Goal: Task Accomplishment & Management: Complete application form

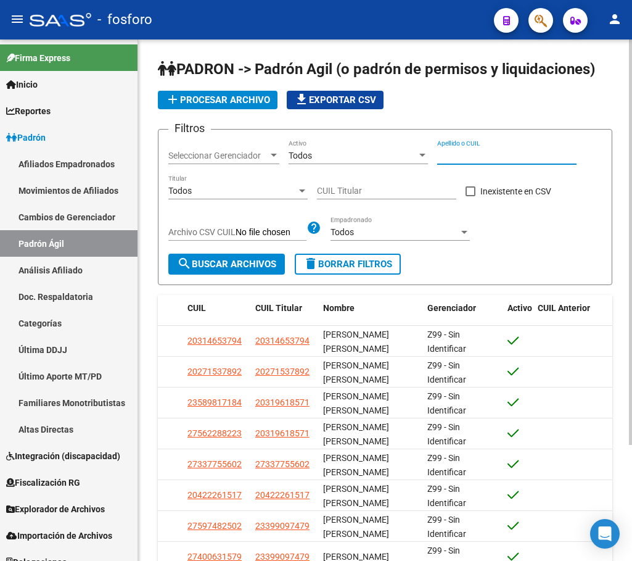
click at [473, 152] on input "Apellido o CUIL" at bounding box center [506, 155] width 139 height 10
click at [464, 156] on input "Apellido o CUIL" at bounding box center [506, 155] width 139 height 10
paste input "27376981962"
type input "27376981962"
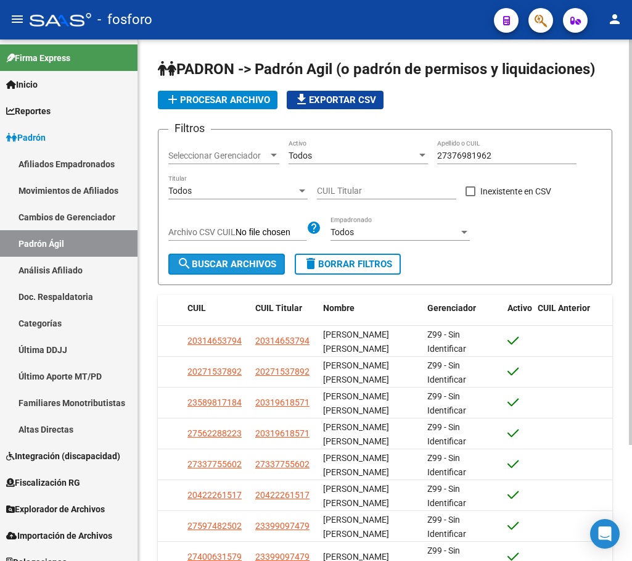
click at [215, 261] on span "search Buscar Archivos" at bounding box center [226, 263] width 99 height 11
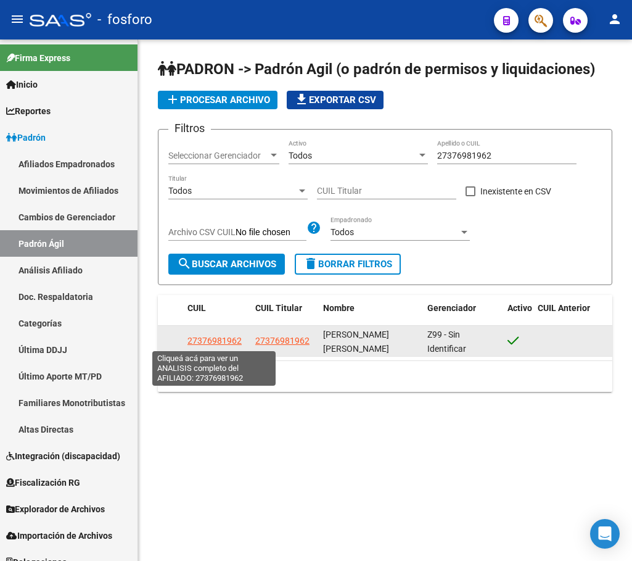
click at [215, 342] on span "27376981962" at bounding box center [214, 340] width 54 height 10
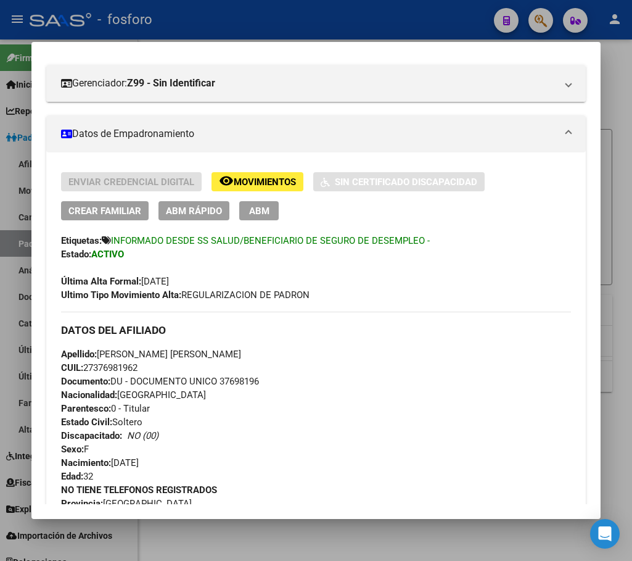
scroll to position [185, 0]
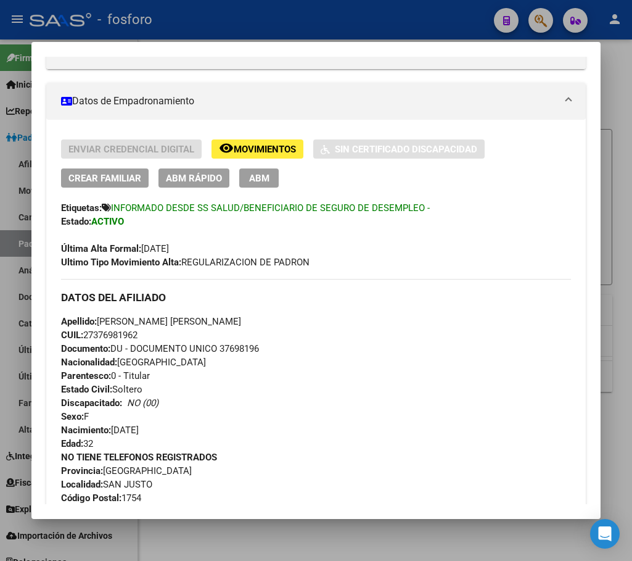
drag, startPoint x: 87, startPoint y: 333, endPoint x: 149, endPoint y: 336, distance: 61.7
click at [149, 336] on div "Apellido: [PERSON_NAME] [PERSON_NAME] CUIL: 27376981962 Documento: DU - DOCUMEN…" at bounding box center [316, 383] width 510 height 136
copy span "27376981962"
click at [201, 179] on span "ABM Rápido" at bounding box center [194, 178] width 56 height 11
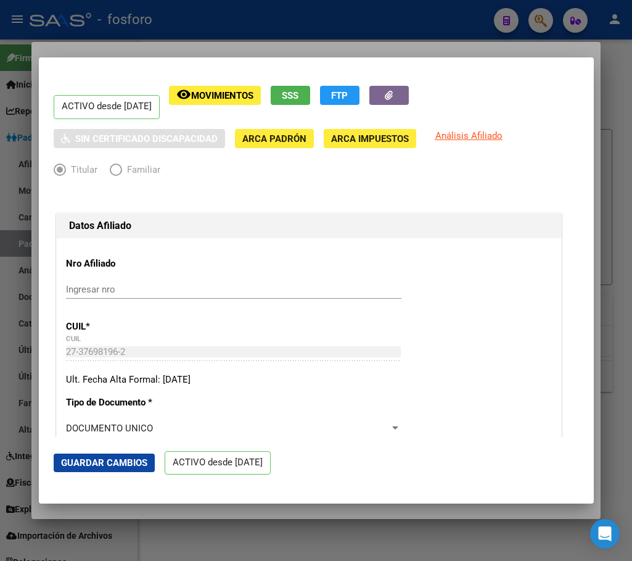
radio input "true"
type input "33-63761744-9"
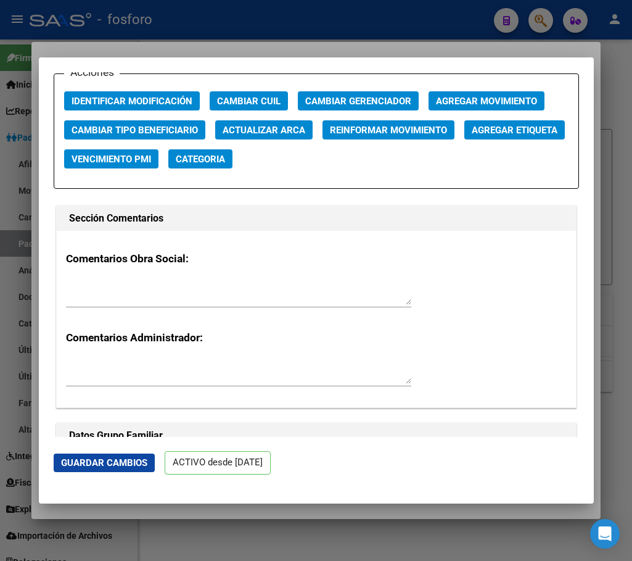
scroll to position [1788, 0]
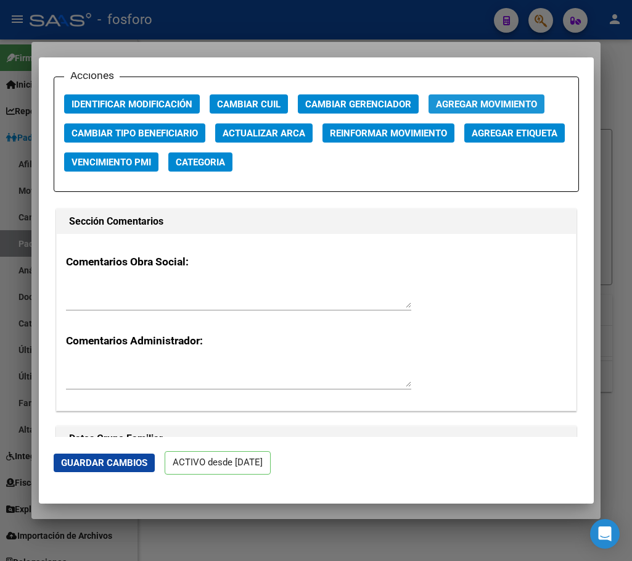
click at [495, 102] on span "Agregar Movimiento" at bounding box center [486, 104] width 101 height 11
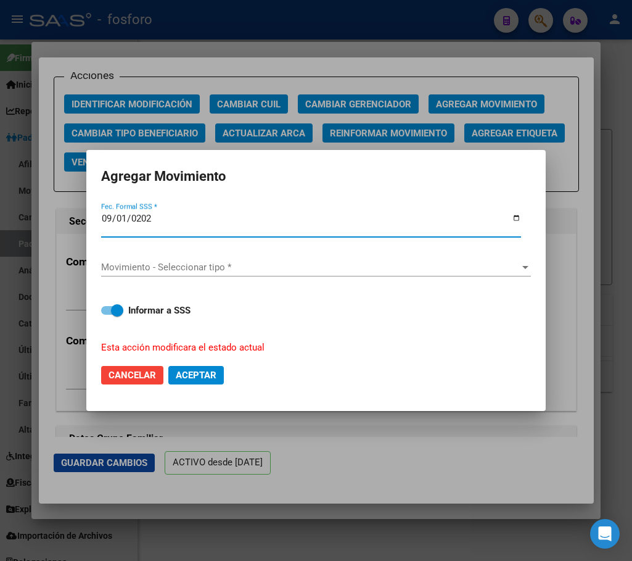
type input "[DATE]"
click at [265, 267] on span "Movimiento - Seleccionar tipo *" at bounding box center [310, 266] width 419 height 11
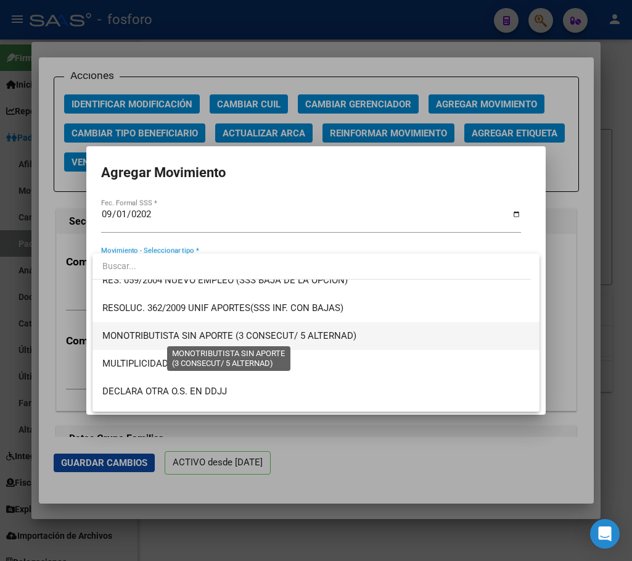
scroll to position [342, 0]
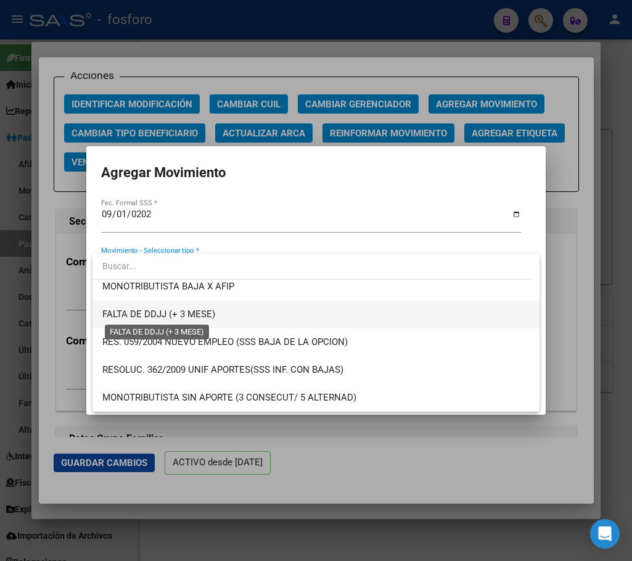
click at [165, 314] on span "FALTA DE DDJJ (+ 3 MESE)" at bounding box center [158, 313] width 113 height 11
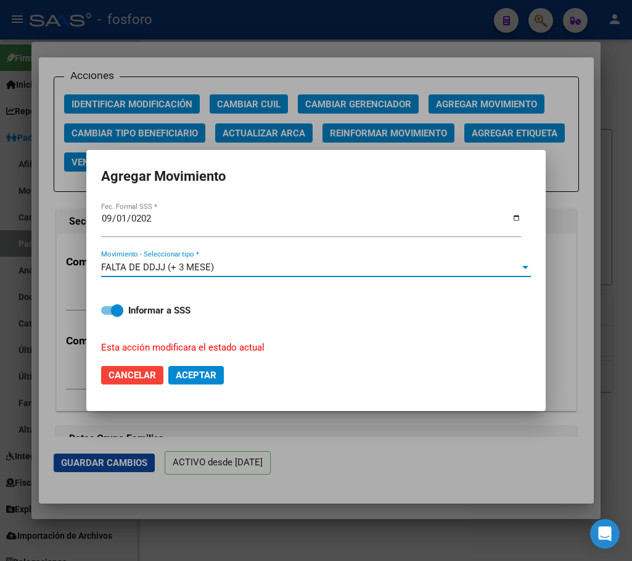
click at [199, 376] on span "Aceptar" at bounding box center [196, 374] width 41 height 11
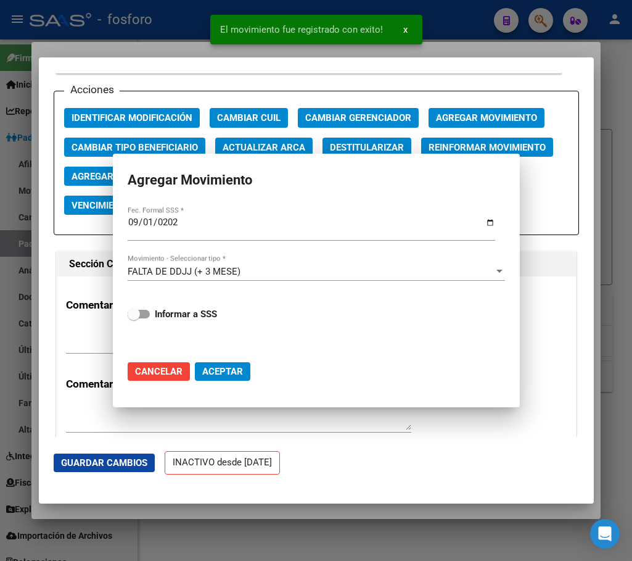
scroll to position [1803, 0]
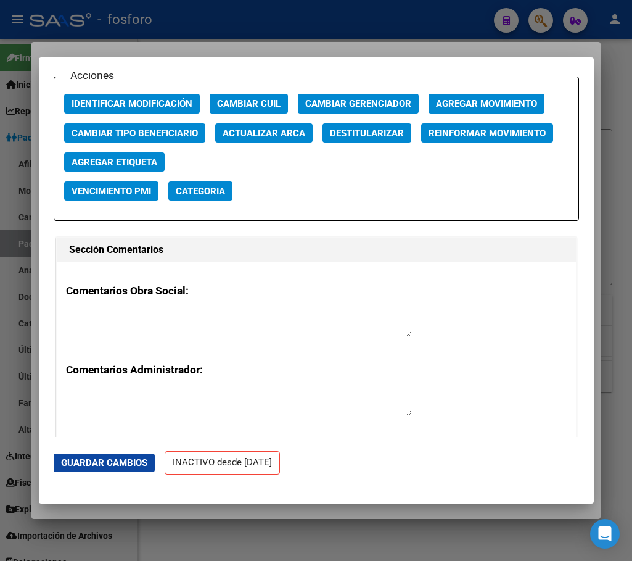
click at [296, 512] on div at bounding box center [316, 280] width 632 height 561
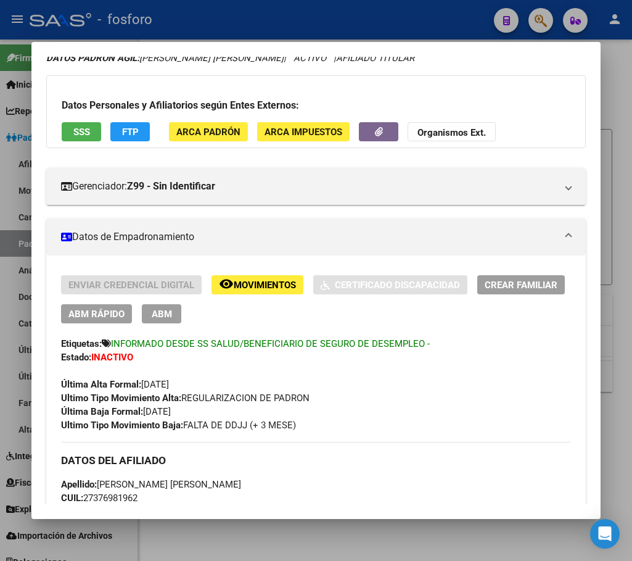
scroll to position [185, 0]
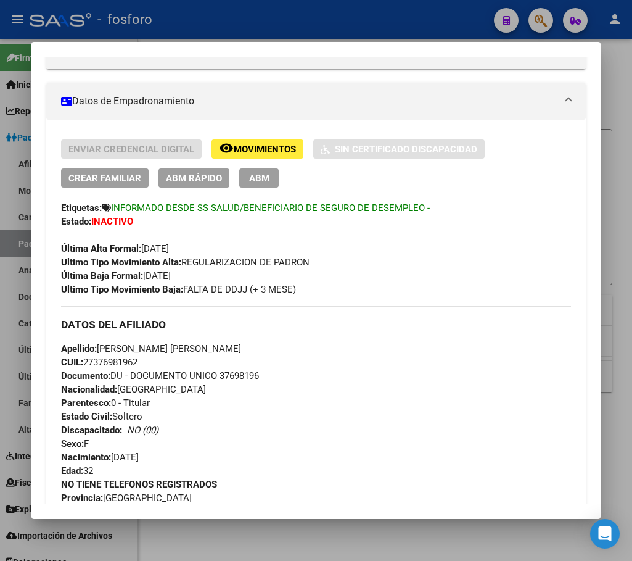
click at [287, 536] on div at bounding box center [316, 280] width 632 height 561
